Goal: Transaction & Acquisition: Book appointment/travel/reservation

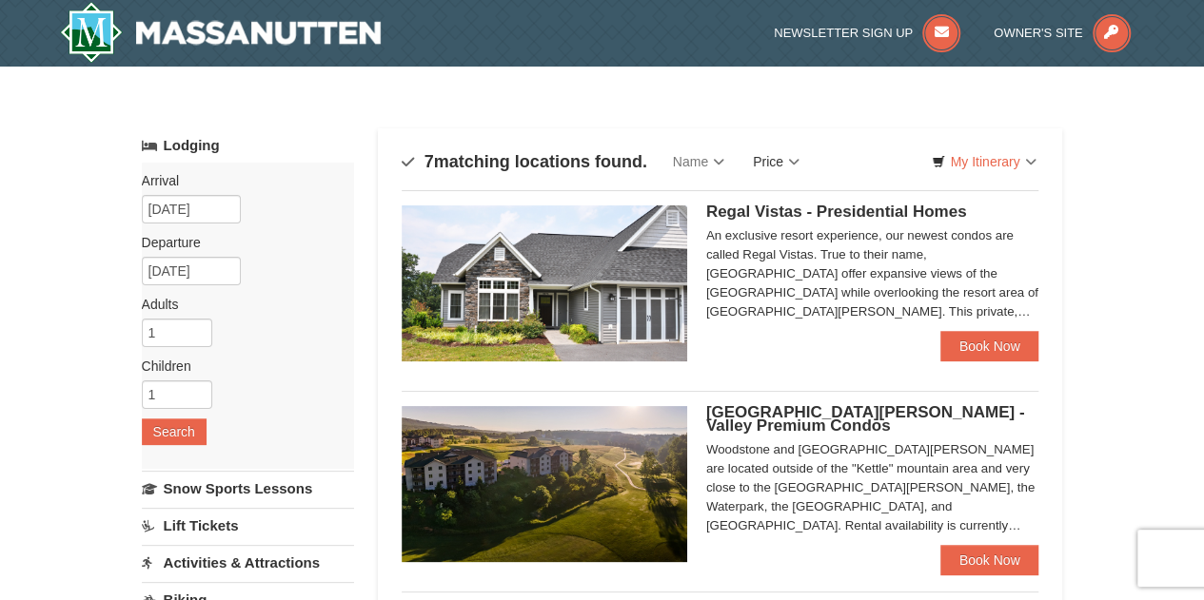
click at [788, 163] on link "Price" at bounding box center [775, 162] width 75 height 38
click at [796, 191] on link "Price (Low to High)" at bounding box center [815, 200] width 152 height 25
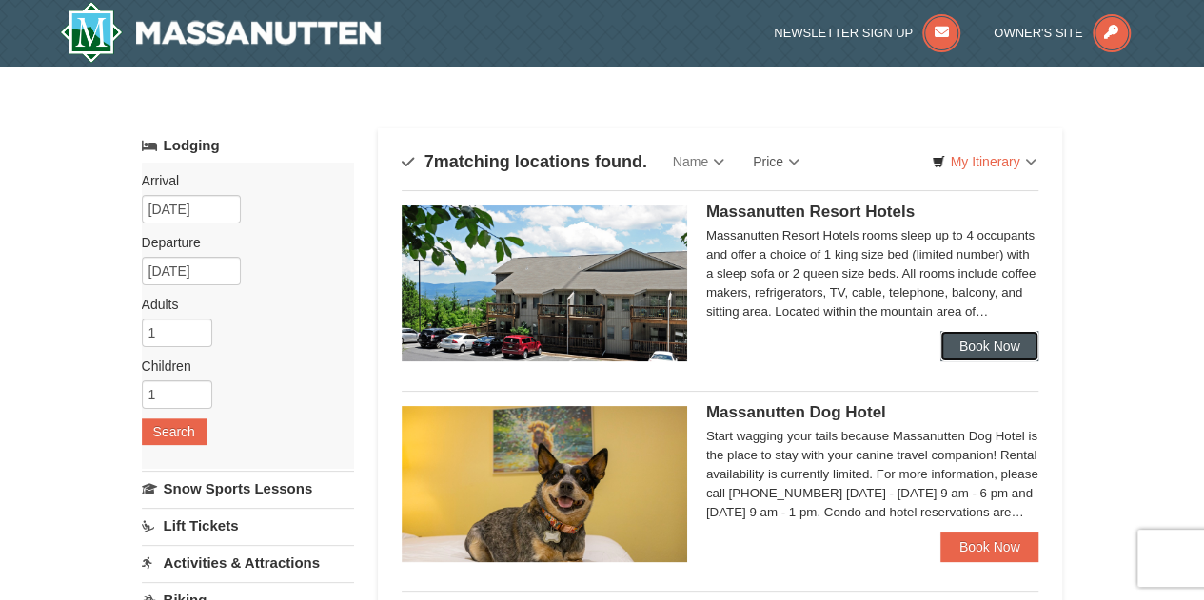
click at [1002, 345] on link "Book Now" at bounding box center [989, 346] width 99 height 30
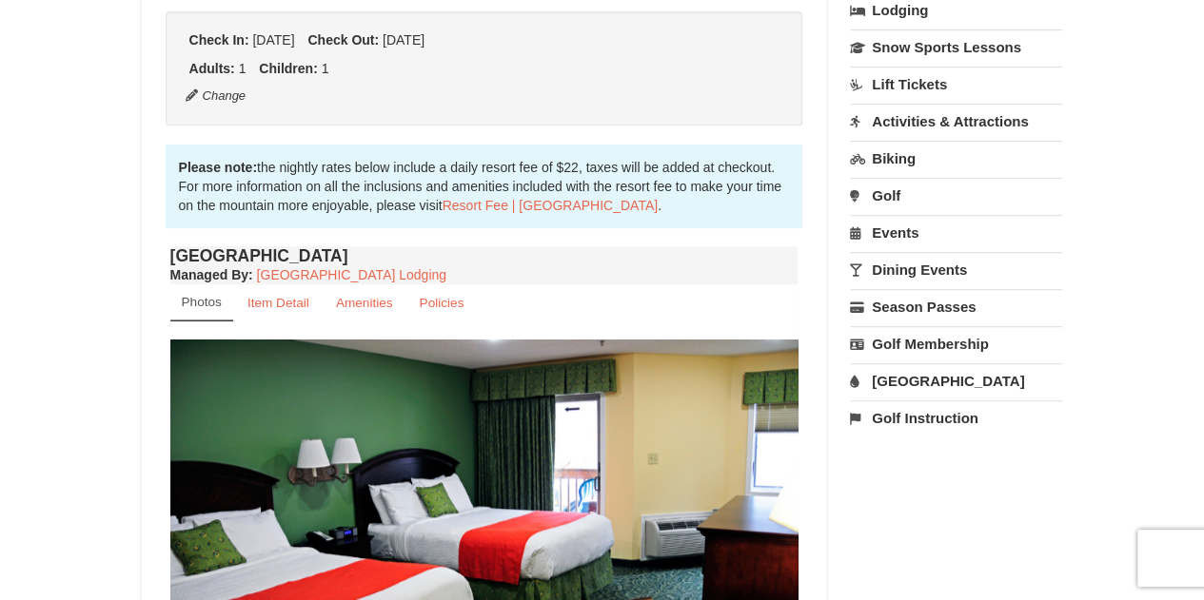
scroll to position [475, 0]
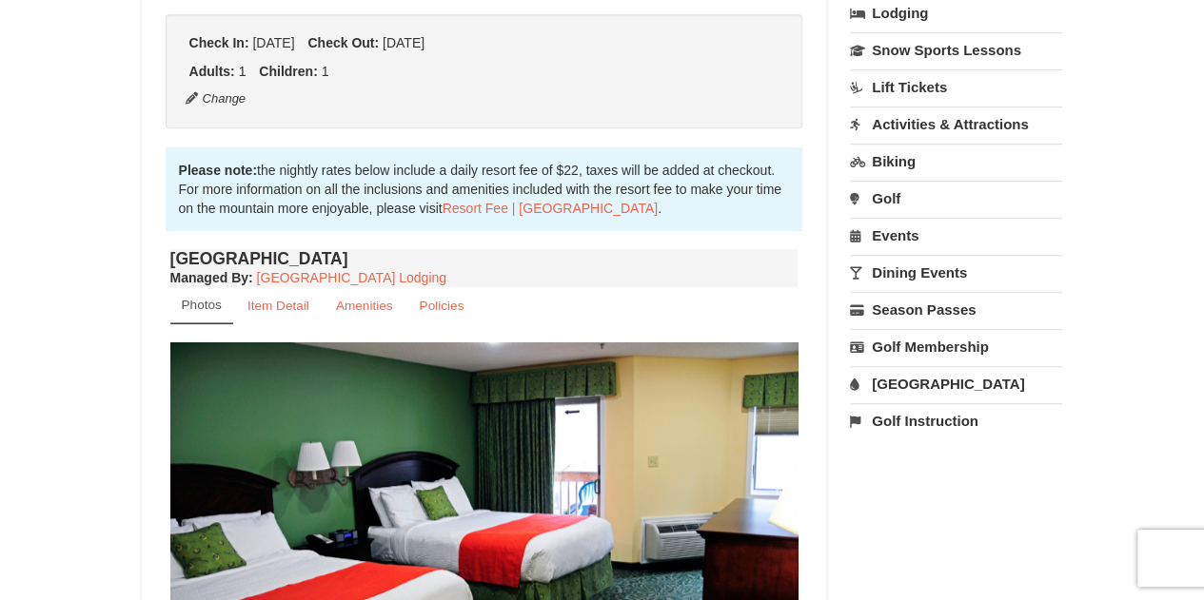
click at [931, 374] on link "[GEOGRAPHIC_DATA]" at bounding box center [956, 383] width 212 height 35
